Goal: Information Seeking & Learning: Learn about a topic

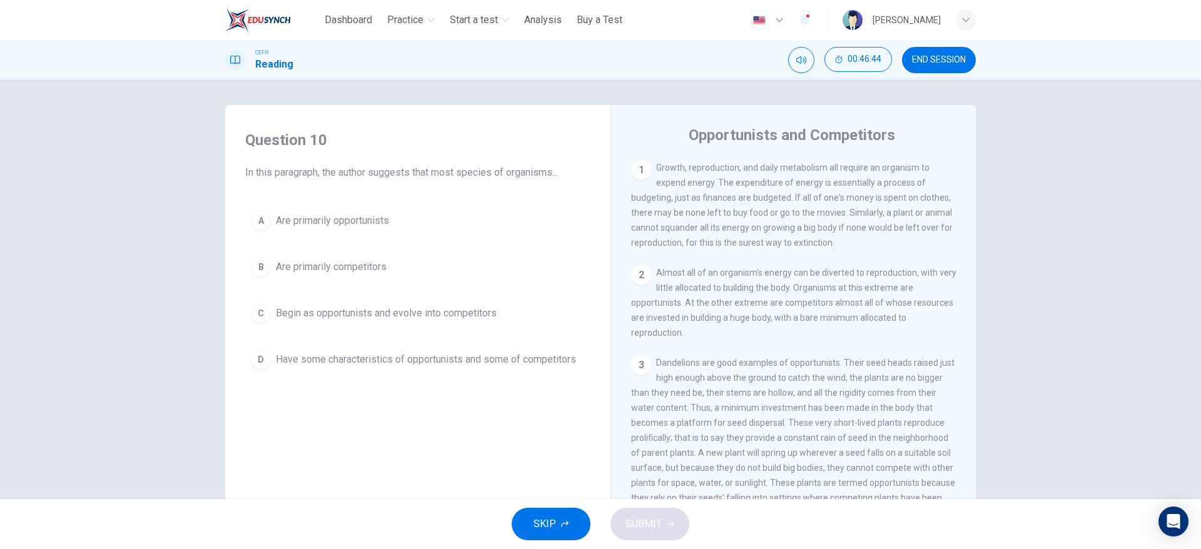
scroll to position [370, 0]
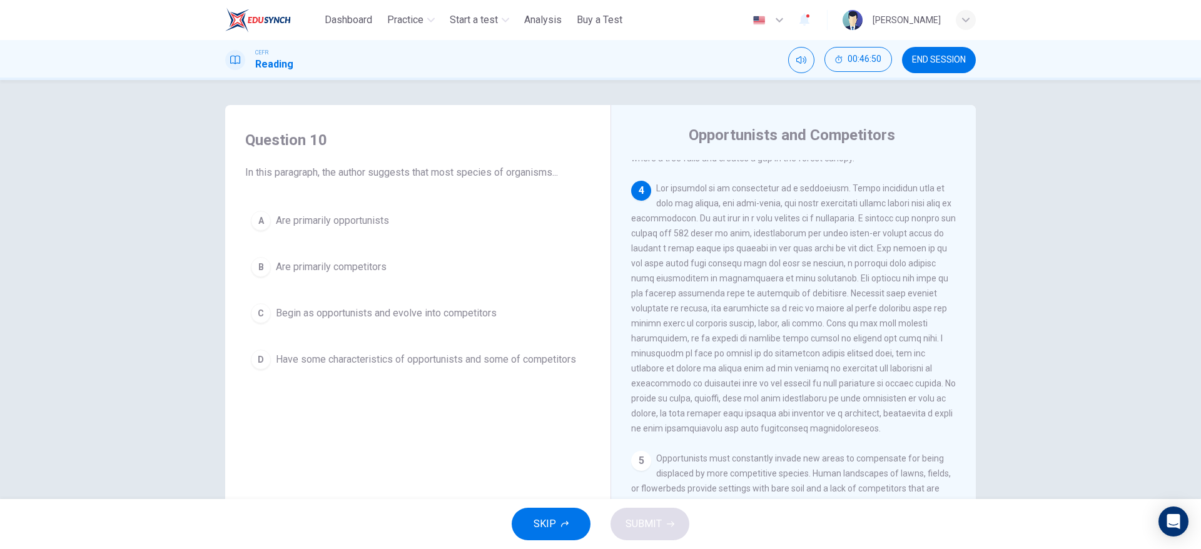
click at [862, 314] on span at bounding box center [793, 308] width 325 height 250
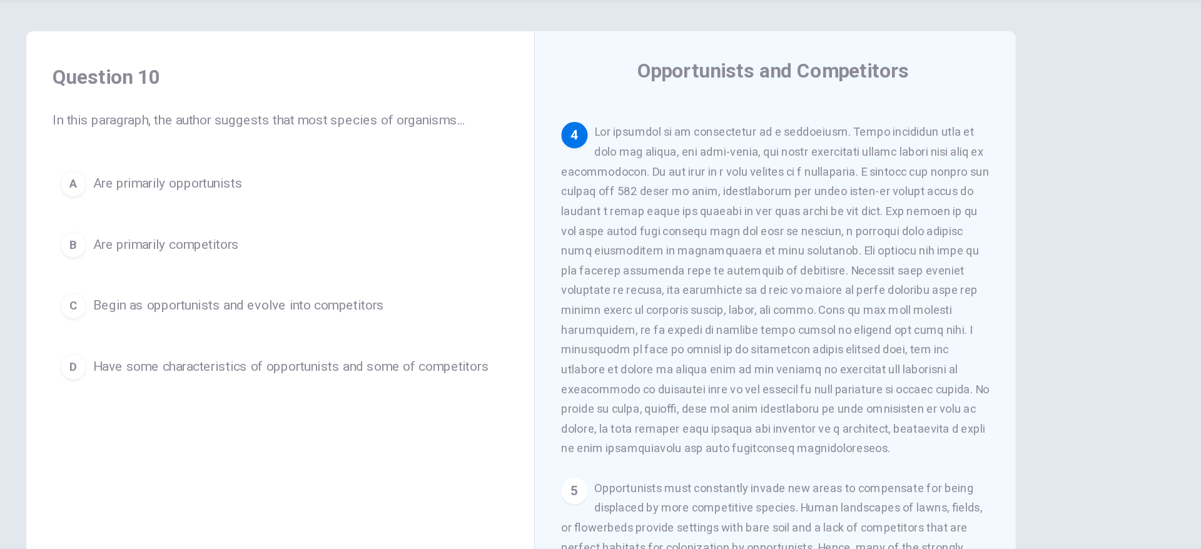
scroll to position [378, 0]
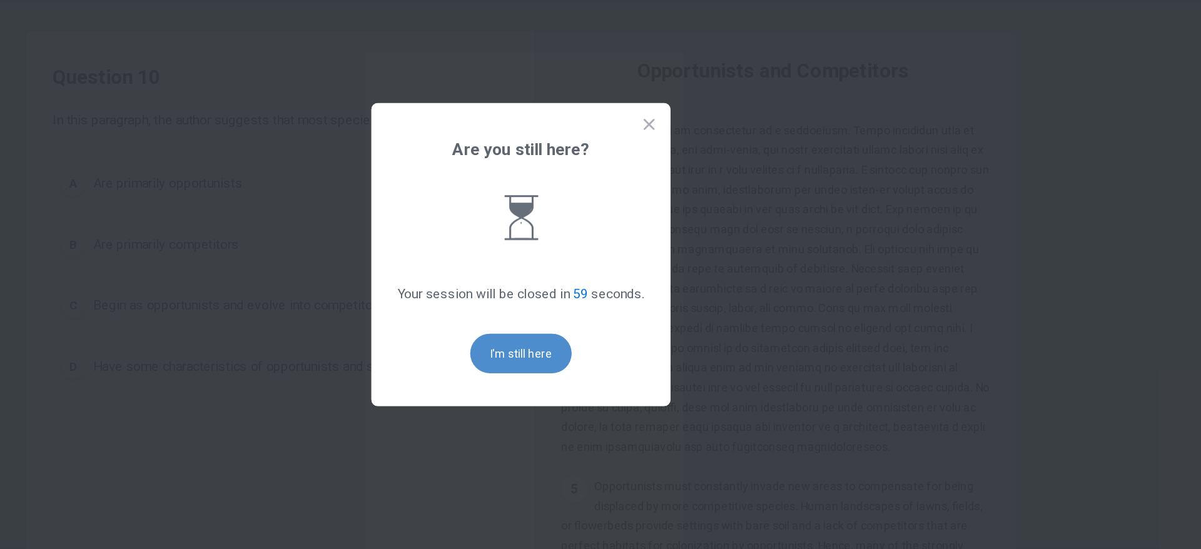
click at [615, 363] on button "I'm still here" at bounding box center [600, 350] width 77 height 30
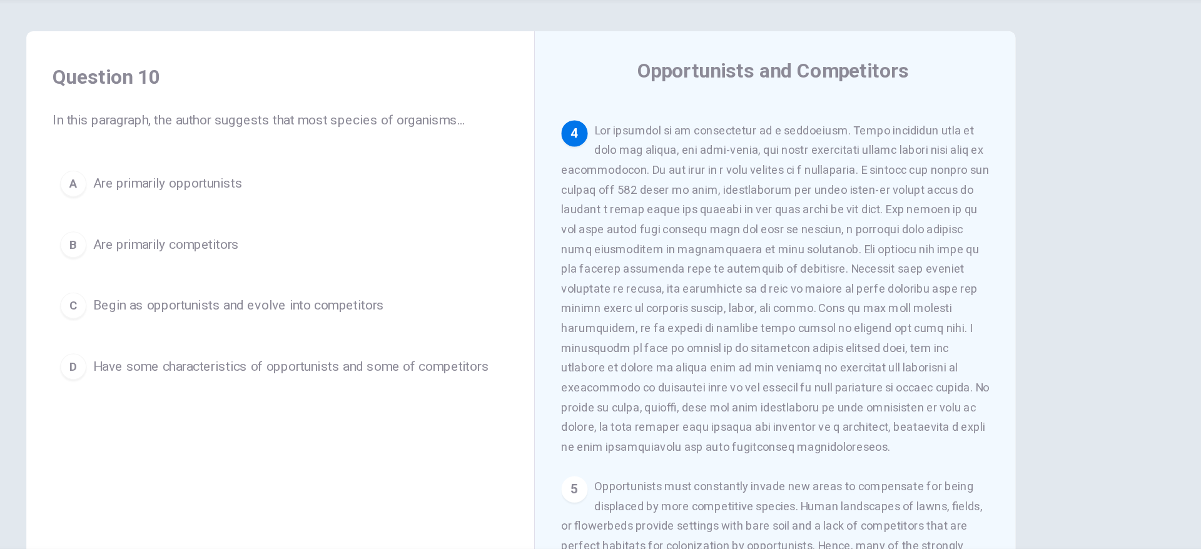
click at [615, 363] on div "Opportunists and Competitors 1 Growth, reproduction, and daily metabolism all r…" at bounding box center [793, 332] width 365 height 455
click at [573, 355] on span "Have some characteristics of opportunists and some of competitors" at bounding box center [426, 359] width 300 height 15
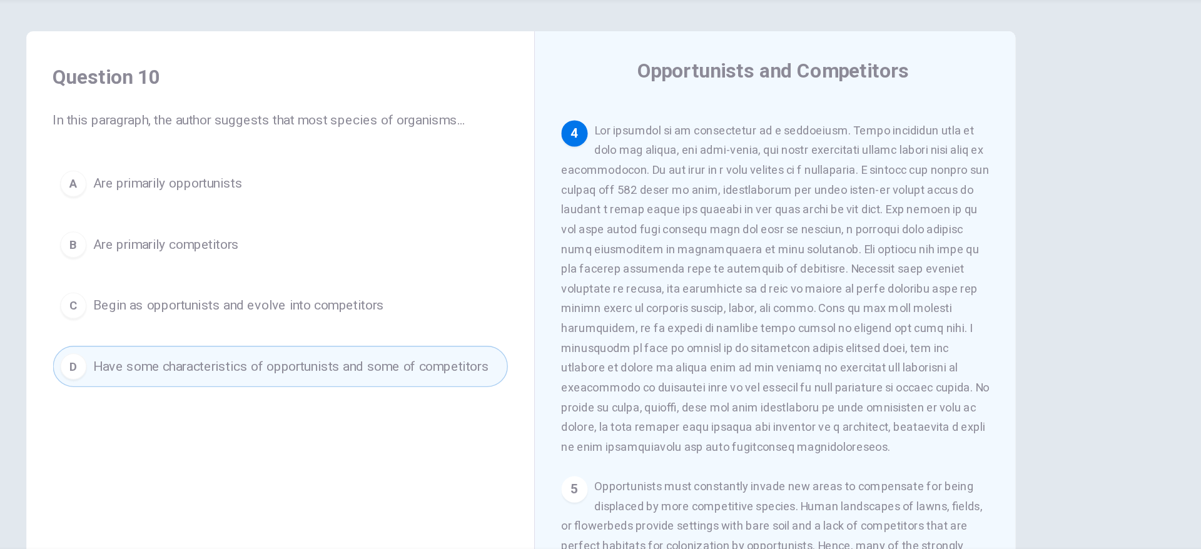
scroll to position [586, 0]
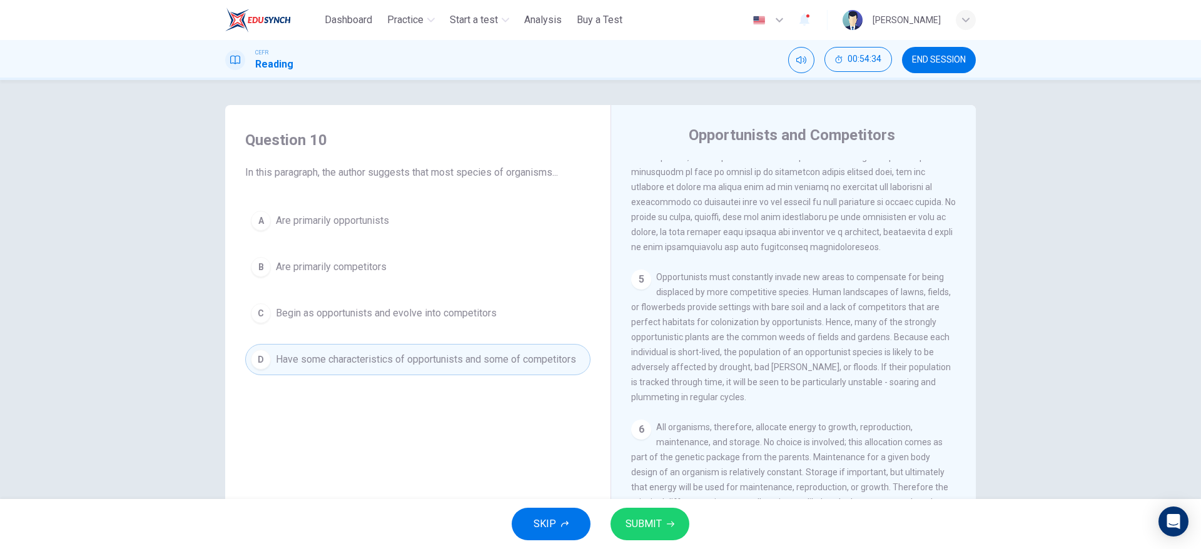
click at [674, 530] on button "SUBMIT" at bounding box center [650, 524] width 79 height 33
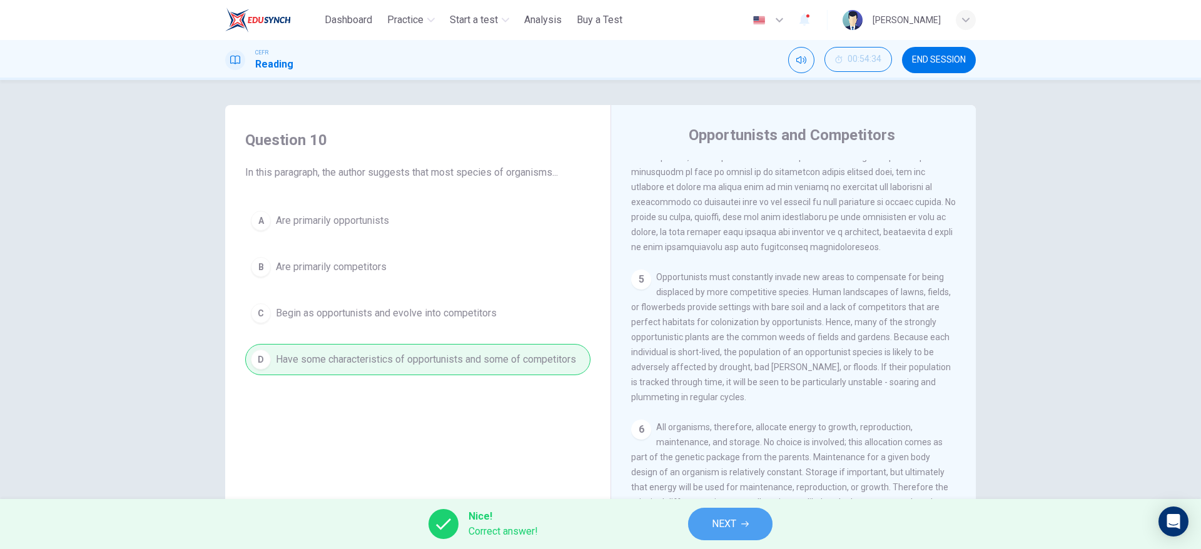
click at [735, 522] on span "NEXT" at bounding box center [724, 525] width 24 height 18
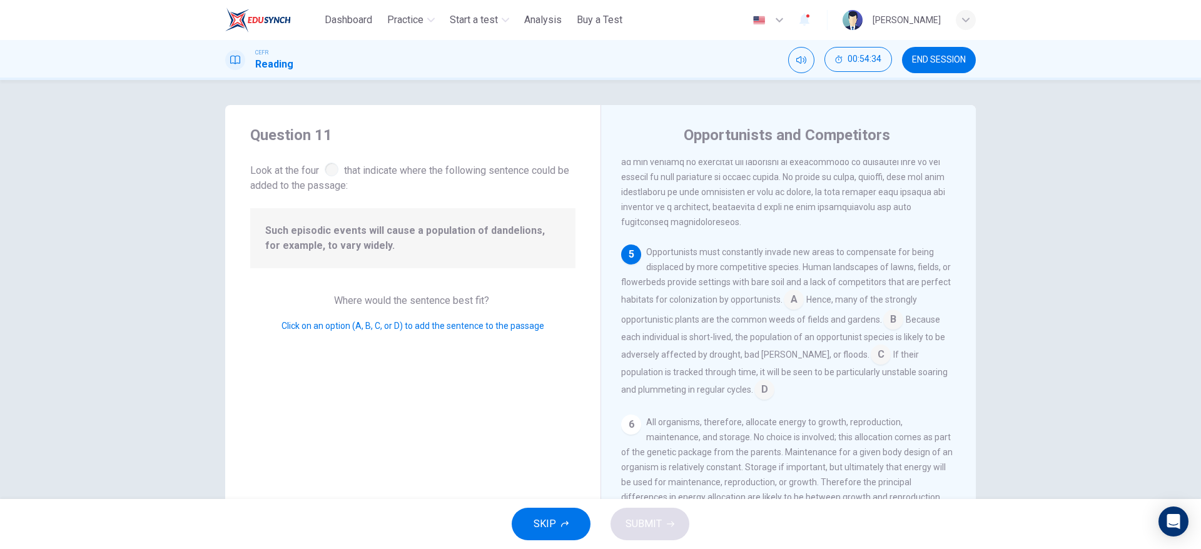
scroll to position [605, 0]
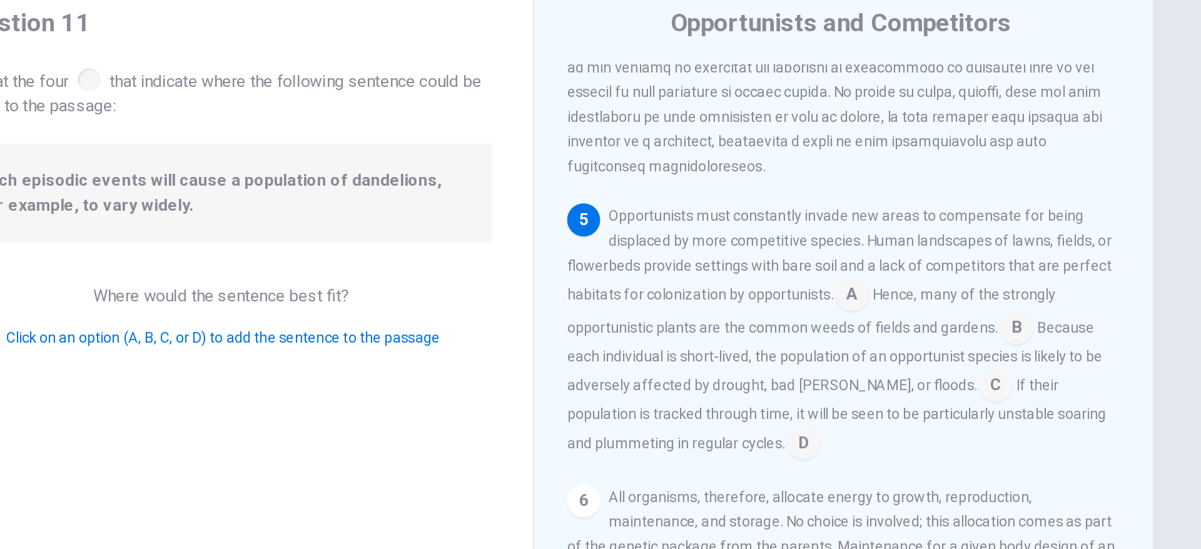
click at [876, 352] on input at bounding box center [881, 356] width 20 height 20
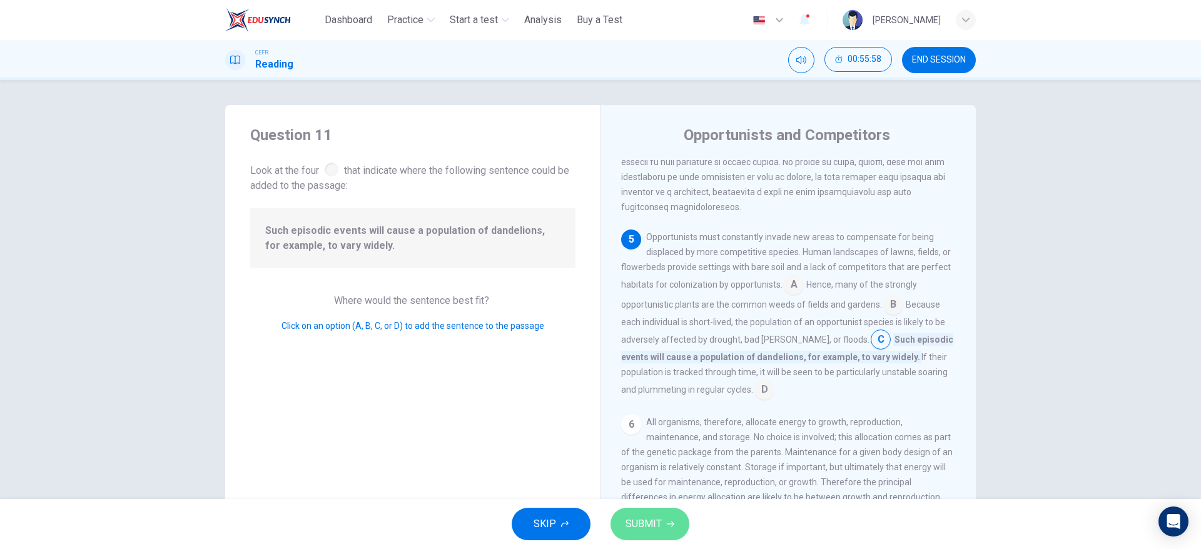
click at [671, 527] on icon "button" at bounding box center [671, 525] width 8 height 8
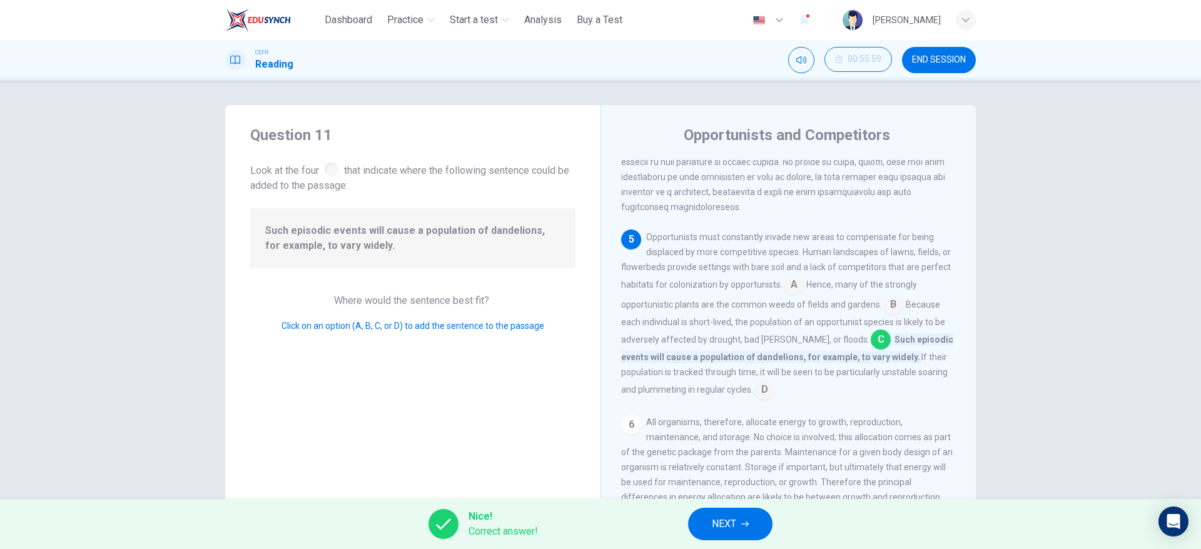
click at [746, 521] on icon "button" at bounding box center [745, 525] width 8 height 8
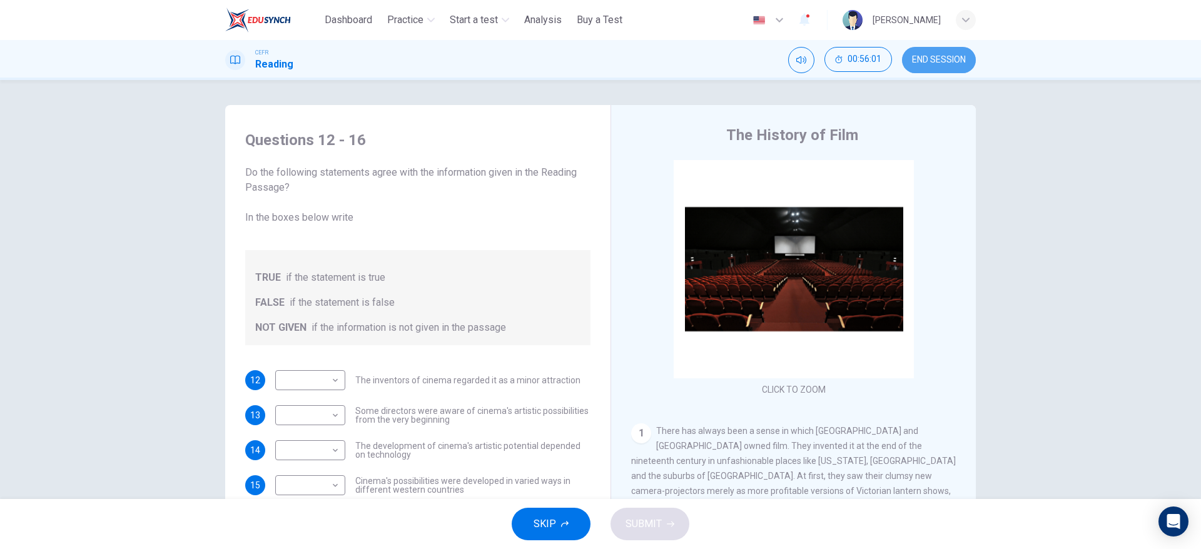
click at [914, 61] on span "END SESSION" at bounding box center [939, 60] width 54 height 10
